Goal: Information Seeking & Learning: Stay updated

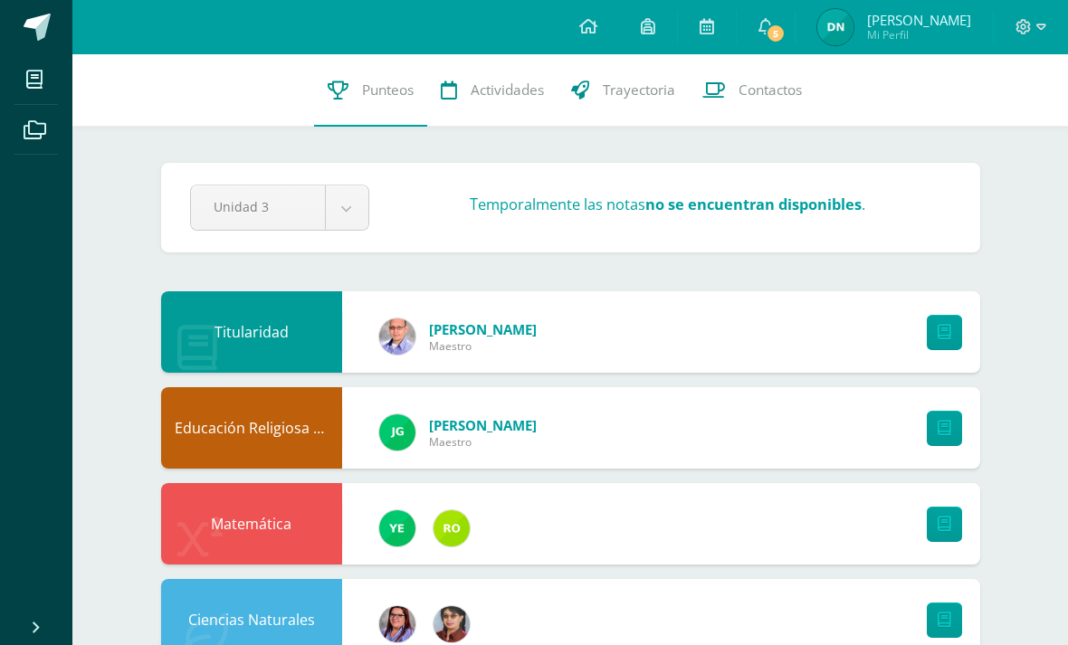
click at [773, 28] on icon at bounding box center [765, 26] width 14 height 16
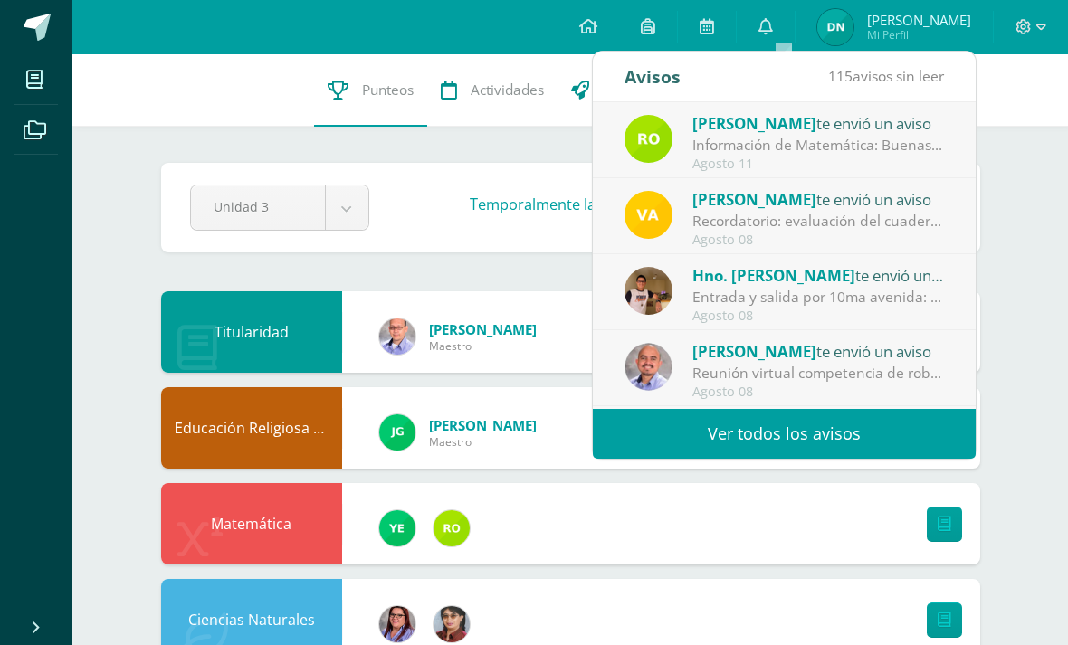
click at [900, 147] on div "Información de Matemática: Buenas tardes, bendiciones para usted y familia. Les…" at bounding box center [818, 145] width 252 height 21
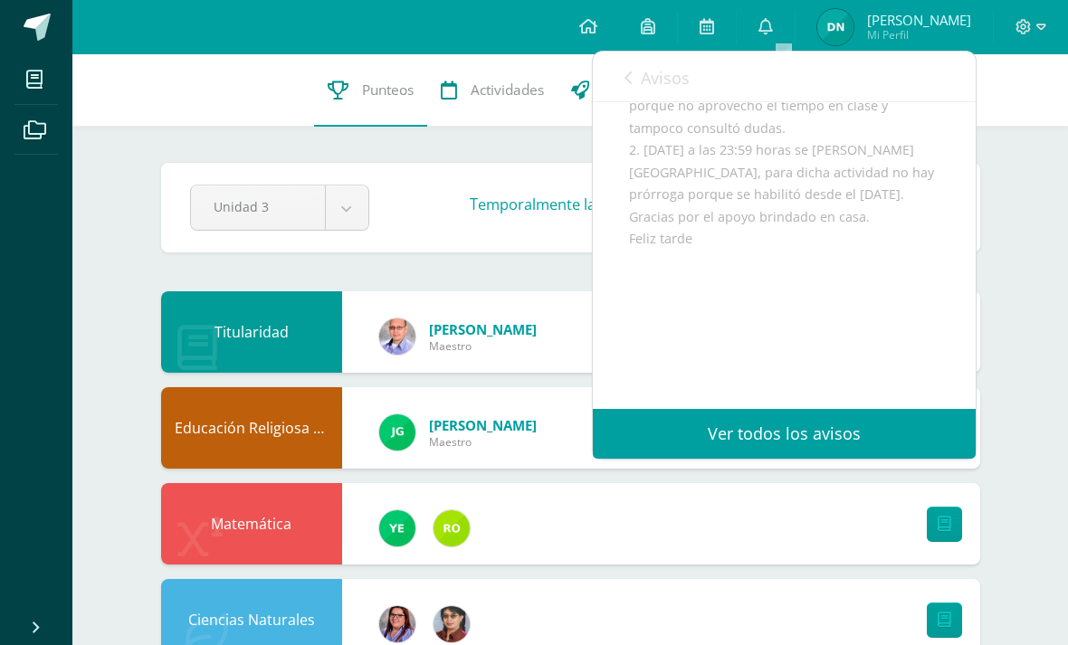
scroll to position [353, 0]
click at [642, 80] on span "Avisos" at bounding box center [665, 78] width 49 height 22
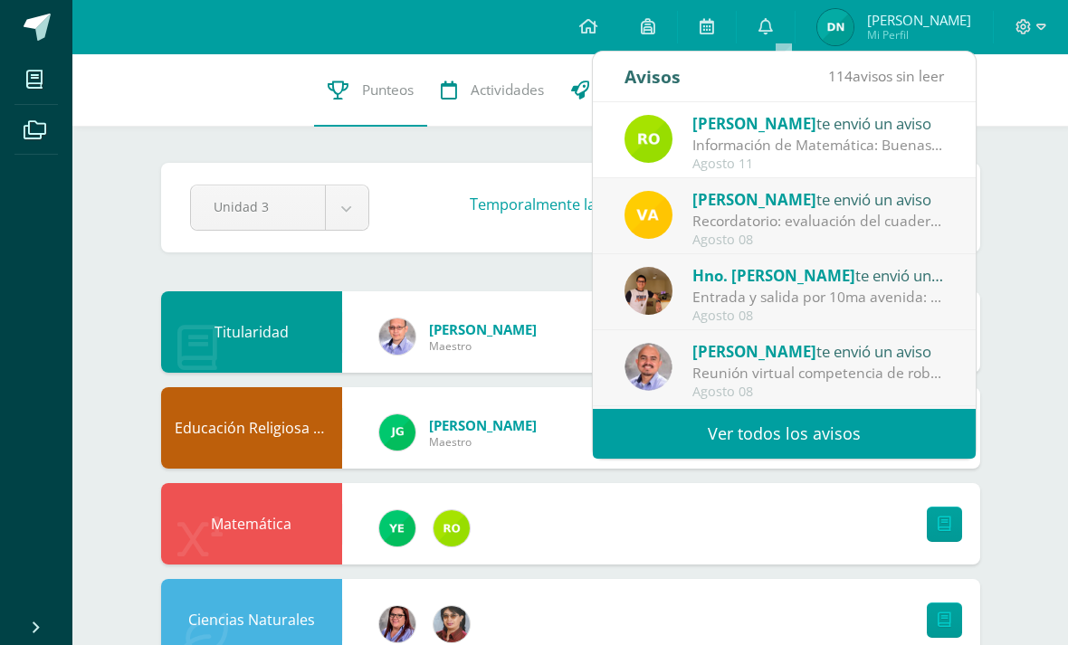
click at [814, 215] on div "Recordatorio: evaluación del cuaderno (tercera unidad): Buenas tardes, estimado…" at bounding box center [818, 221] width 252 height 21
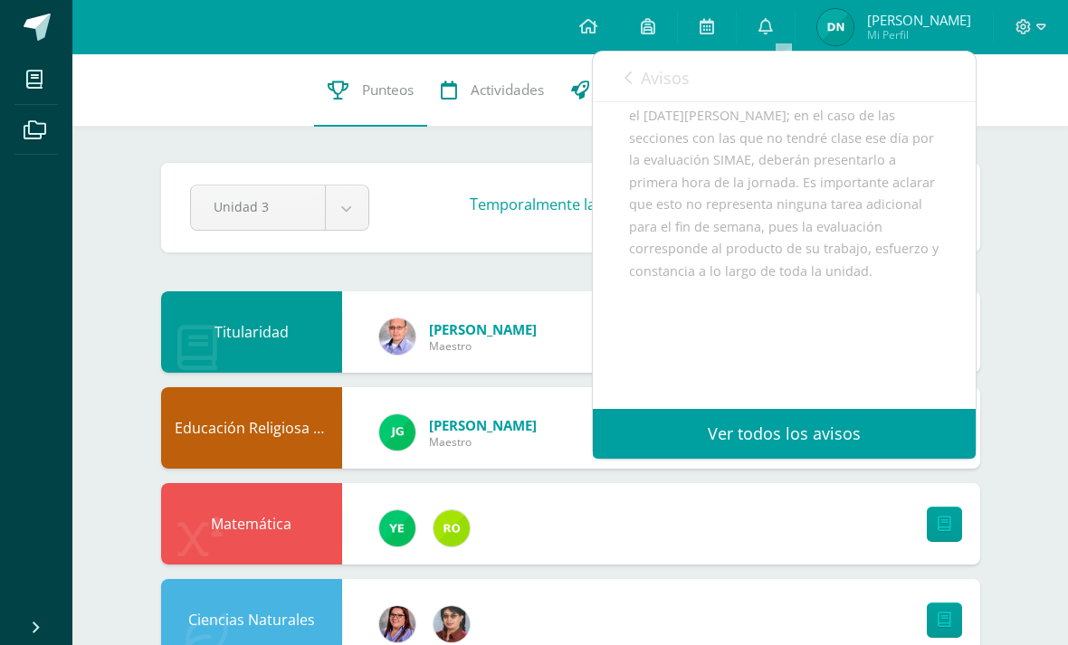
click at [625, 81] on icon at bounding box center [627, 78] width 7 height 14
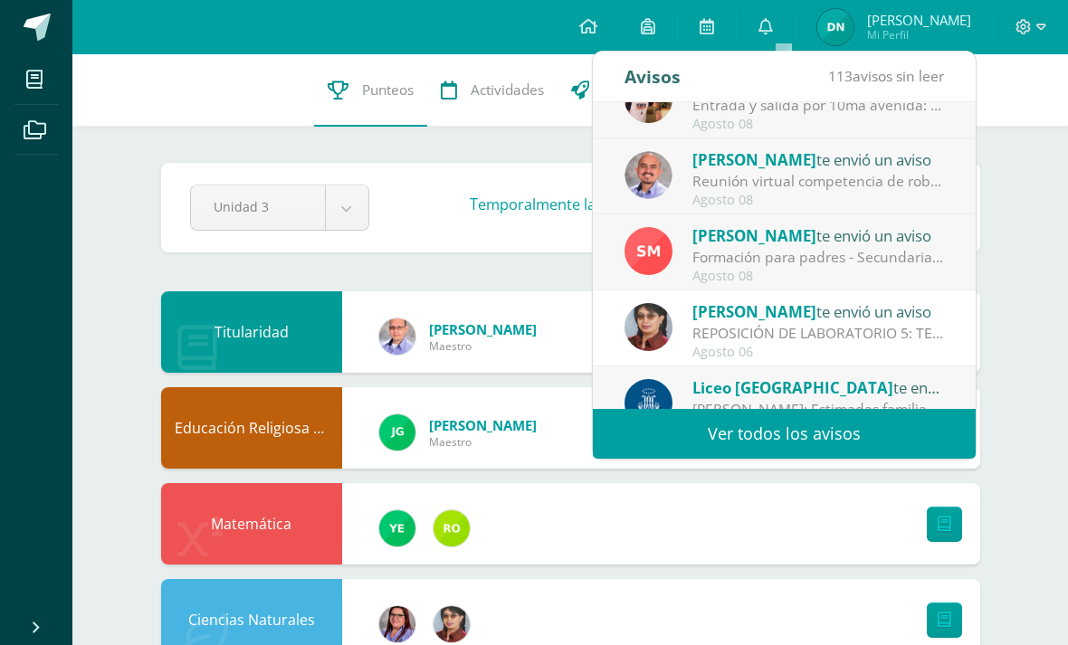
scroll to position [191, 0]
click at [918, 70] on span "113 avisos sin leer" at bounding box center [886, 76] width 116 height 20
click at [797, 442] on link "Ver todos los avisos" at bounding box center [784, 434] width 383 height 50
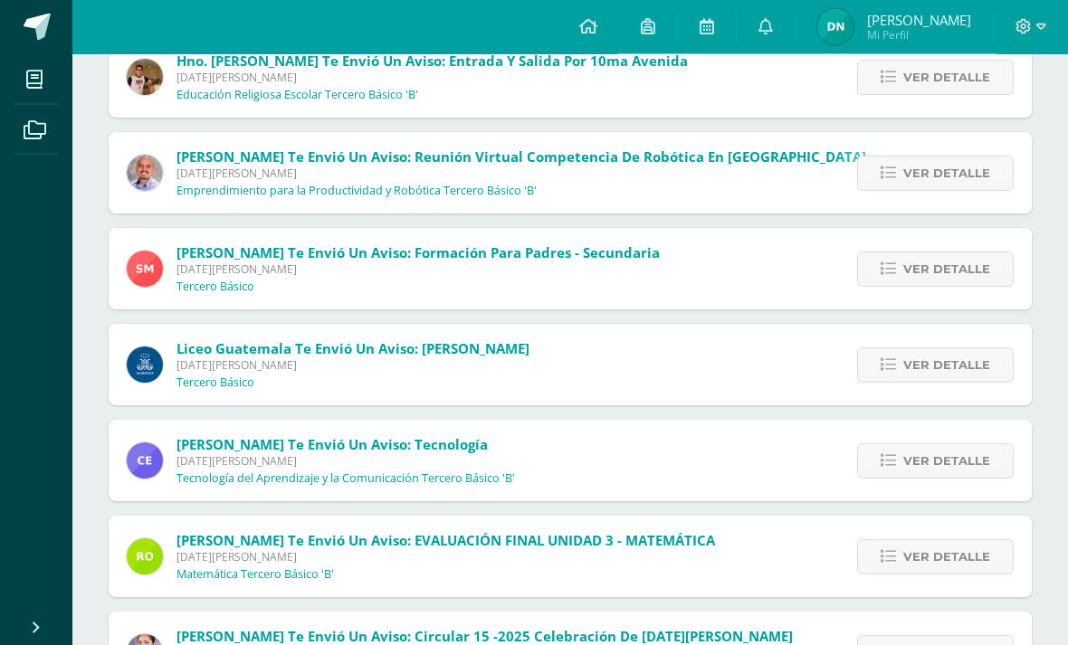
scroll to position [243, 0]
click at [933, 277] on span "Ver detalle" at bounding box center [946, 268] width 87 height 33
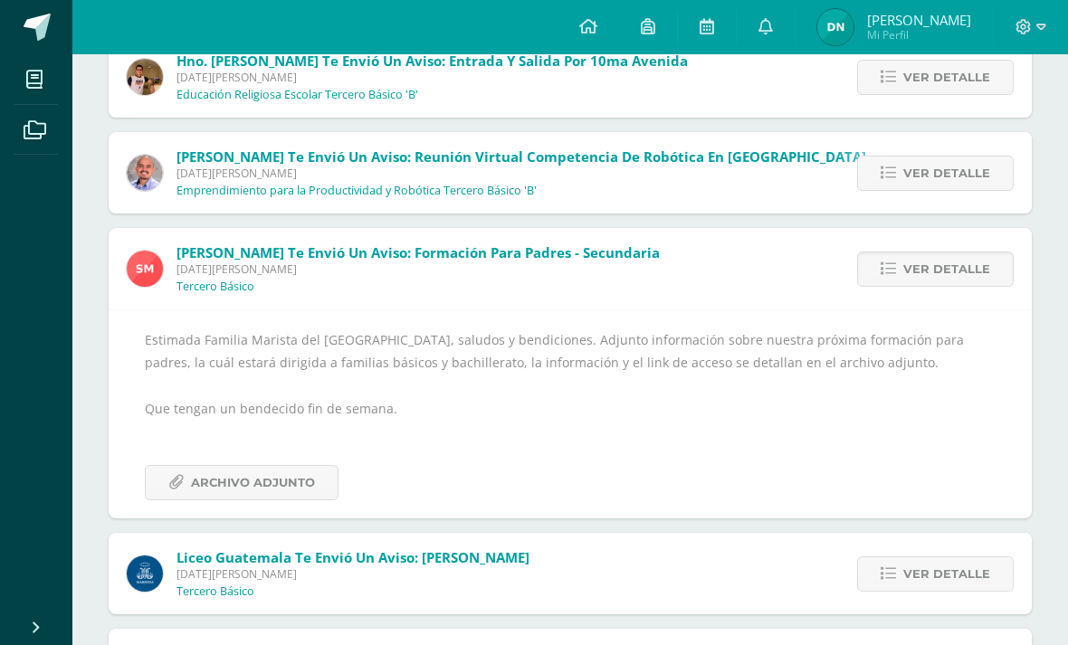
click at [918, 277] on span "Ver detalle" at bounding box center [946, 268] width 87 height 33
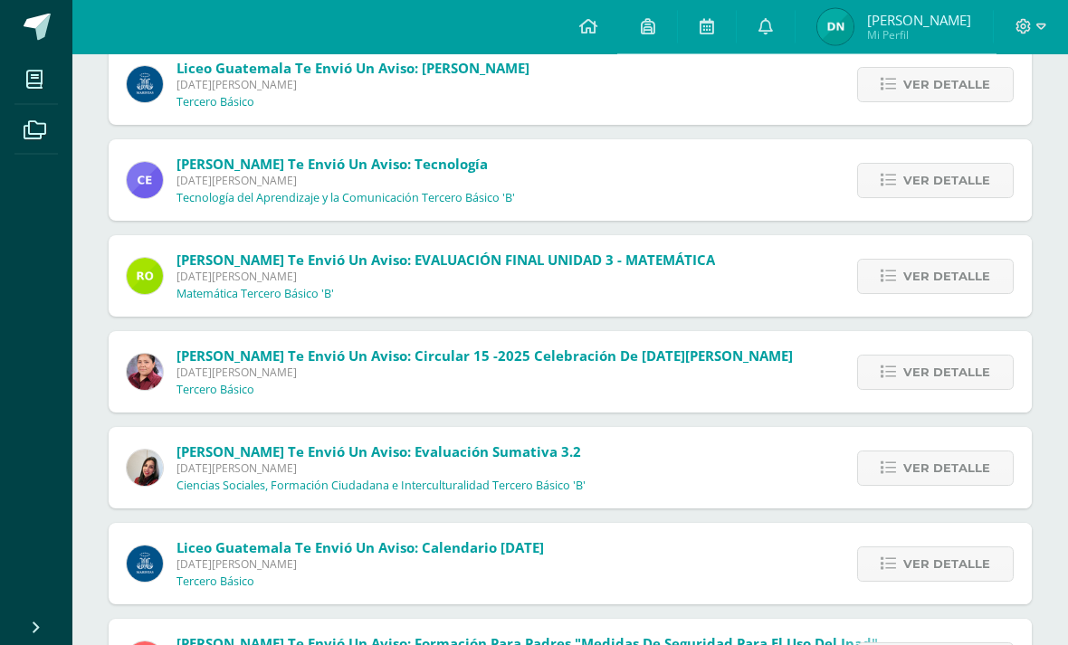
scroll to position [427, 0]
